Goal: Task Accomplishment & Management: Use online tool/utility

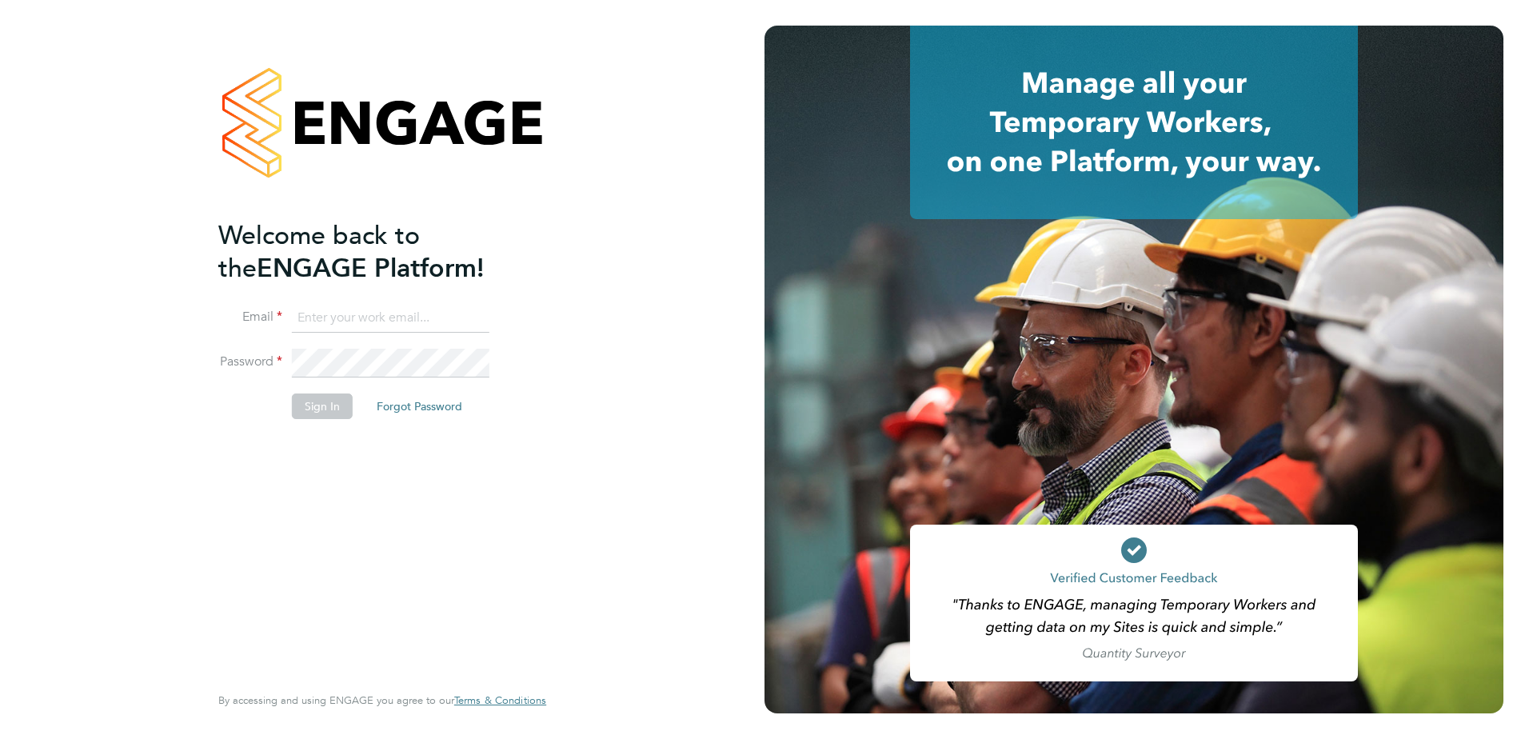
type input "john.oneill2@vistry.co.uk"
click at [314, 405] on button "Sign In" at bounding box center [322, 407] width 61 height 26
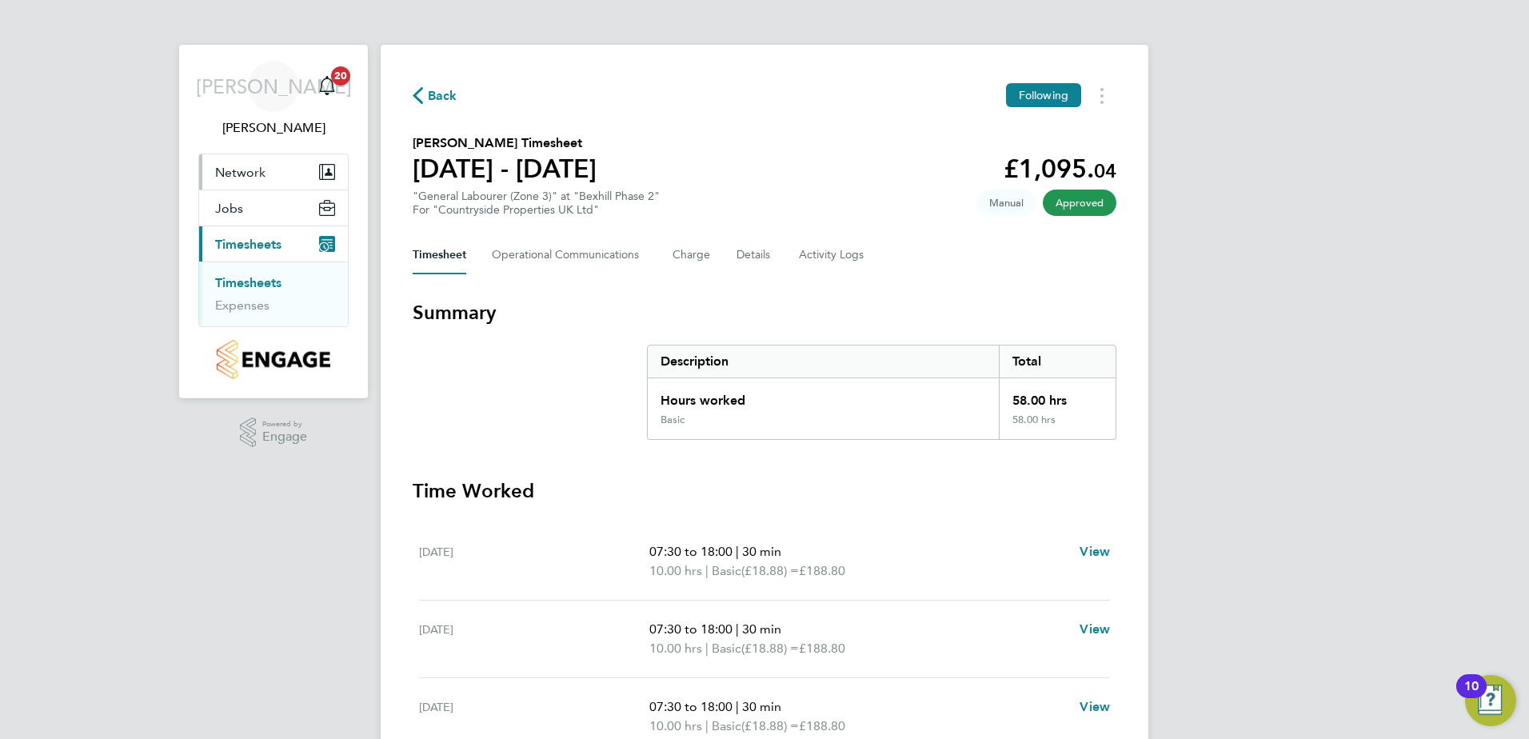
click at [262, 169] on span "Network" at bounding box center [240, 172] width 50 height 15
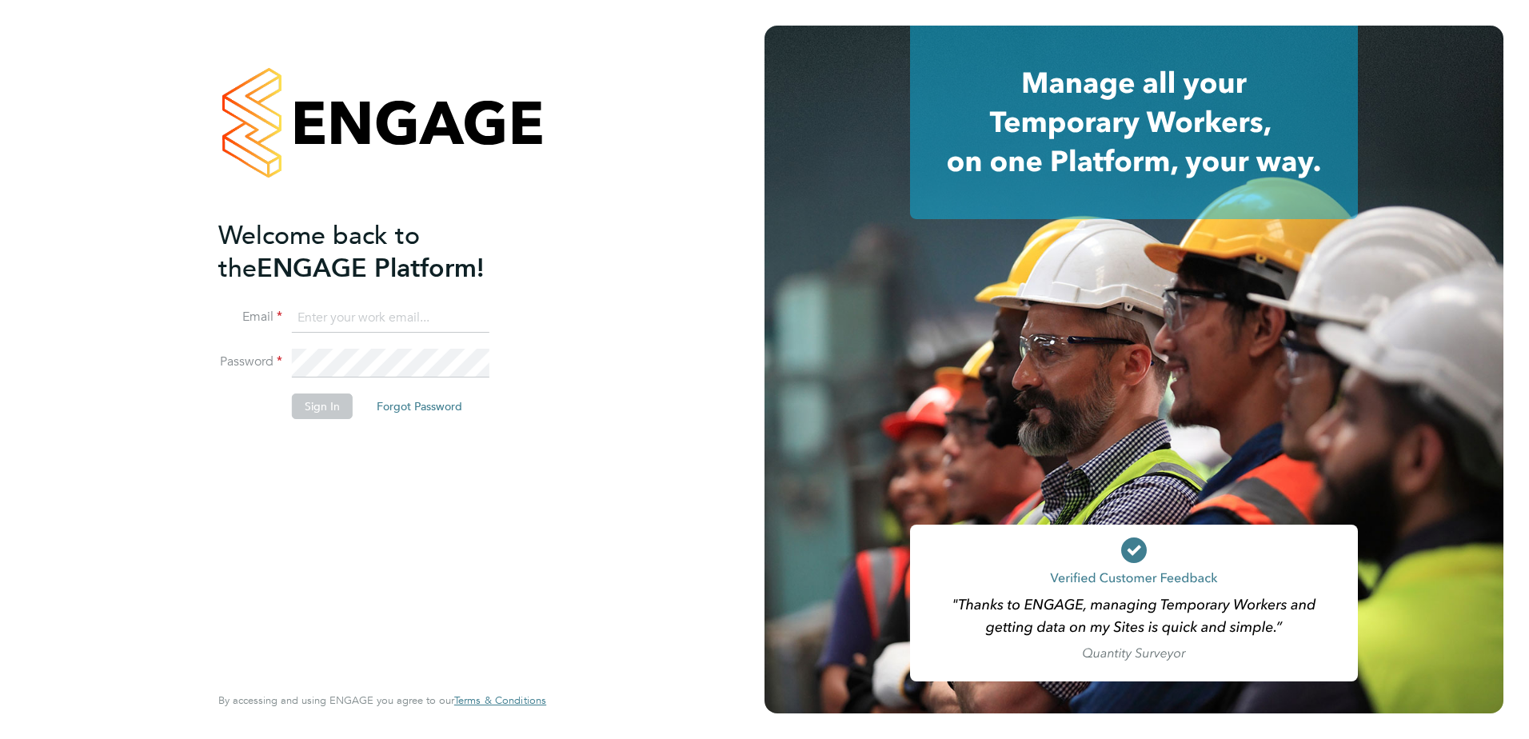
type input "john.oneill2@vistry.co.uk"
click at [343, 409] on button "Sign In" at bounding box center [322, 407] width 61 height 26
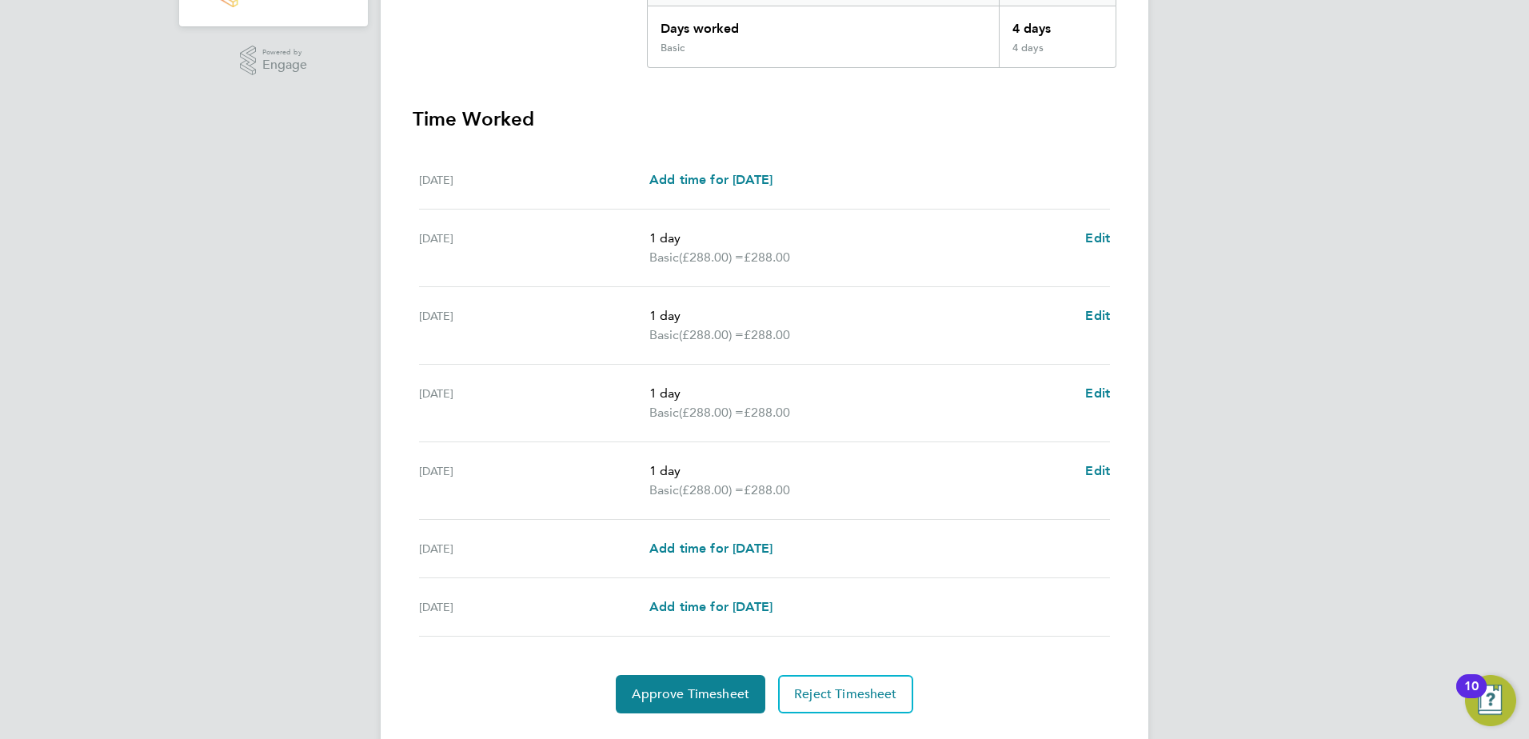
scroll to position [400, 0]
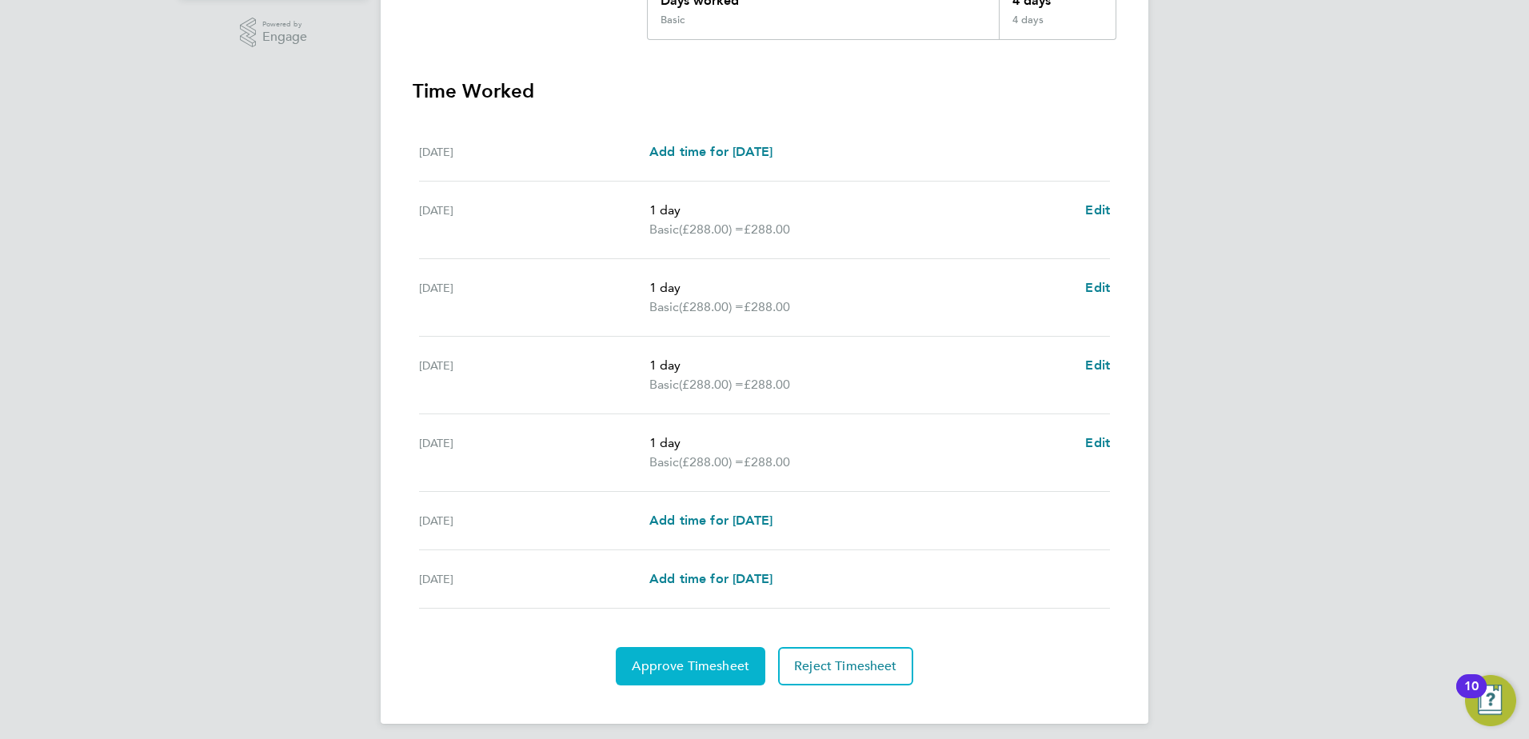
click at [684, 665] on span "Approve Timesheet" at bounding box center [691, 666] width 118 height 16
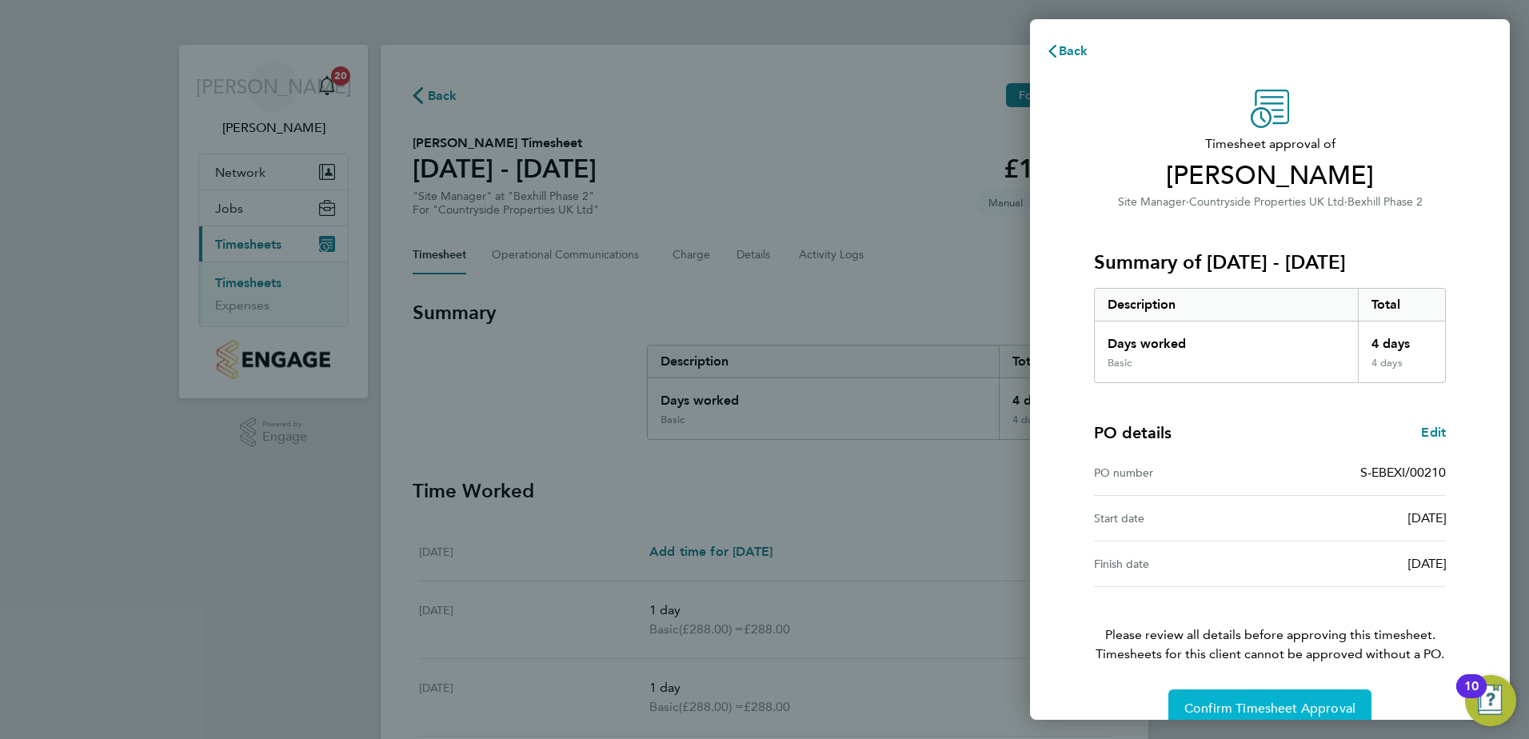
click at [1277, 702] on span "Confirm Timesheet Approval" at bounding box center [1270, 709] width 171 height 16
